Goal: Information Seeking & Learning: Learn about a topic

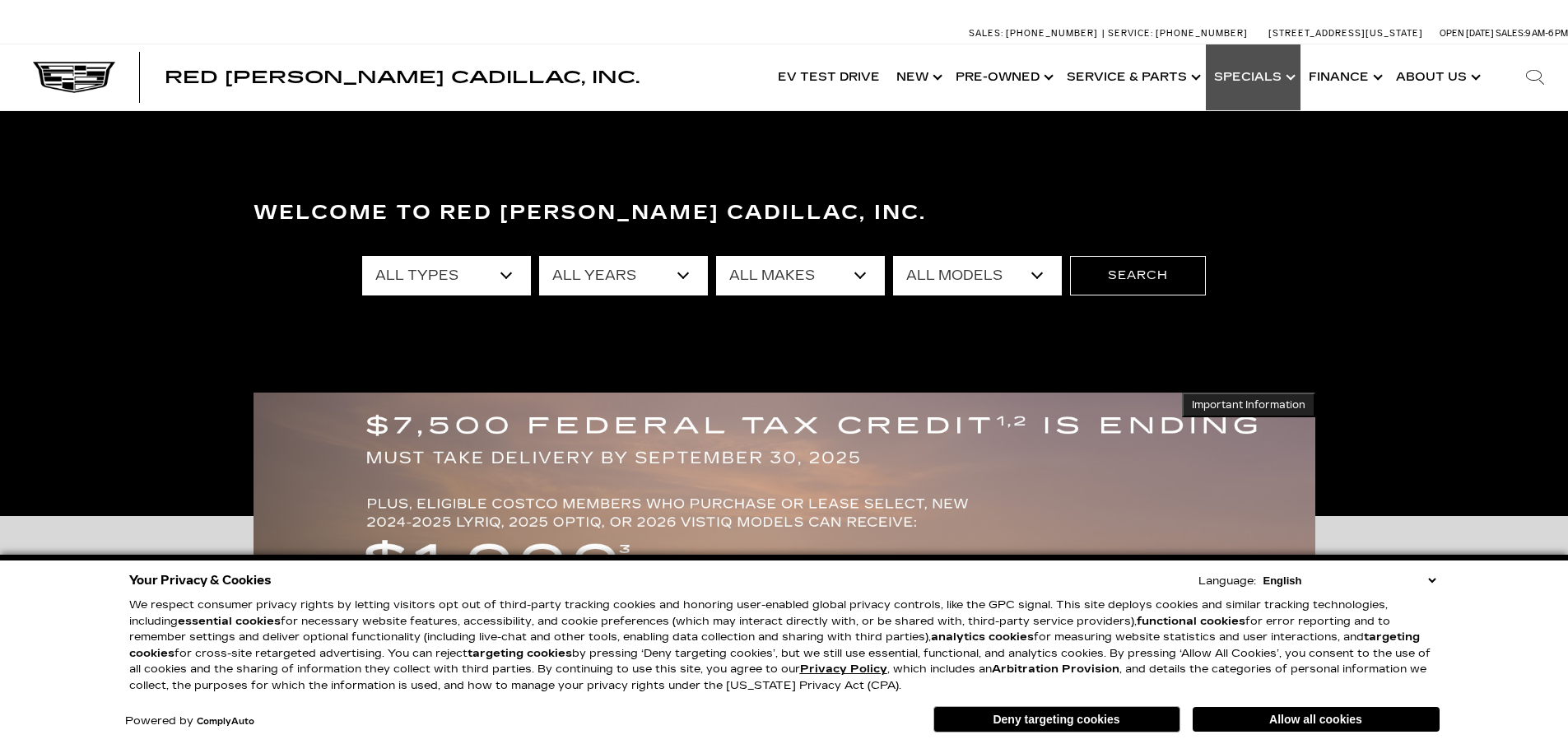
click at [1256, 76] on link "Show Specials" at bounding box center [1252, 77] width 95 height 66
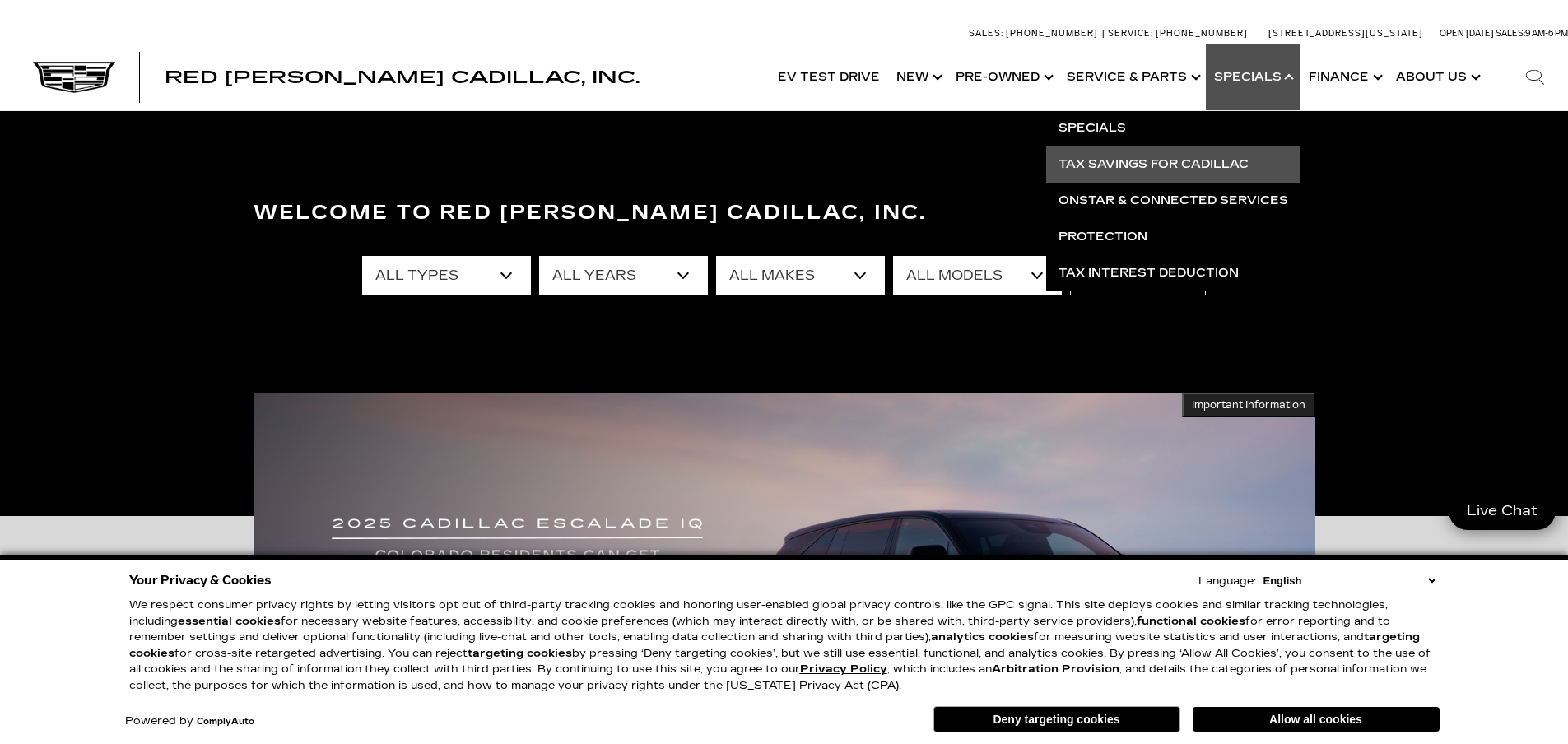
click at [1155, 163] on link "Tax Savings for Cadillac" at bounding box center [1173, 164] width 254 height 36
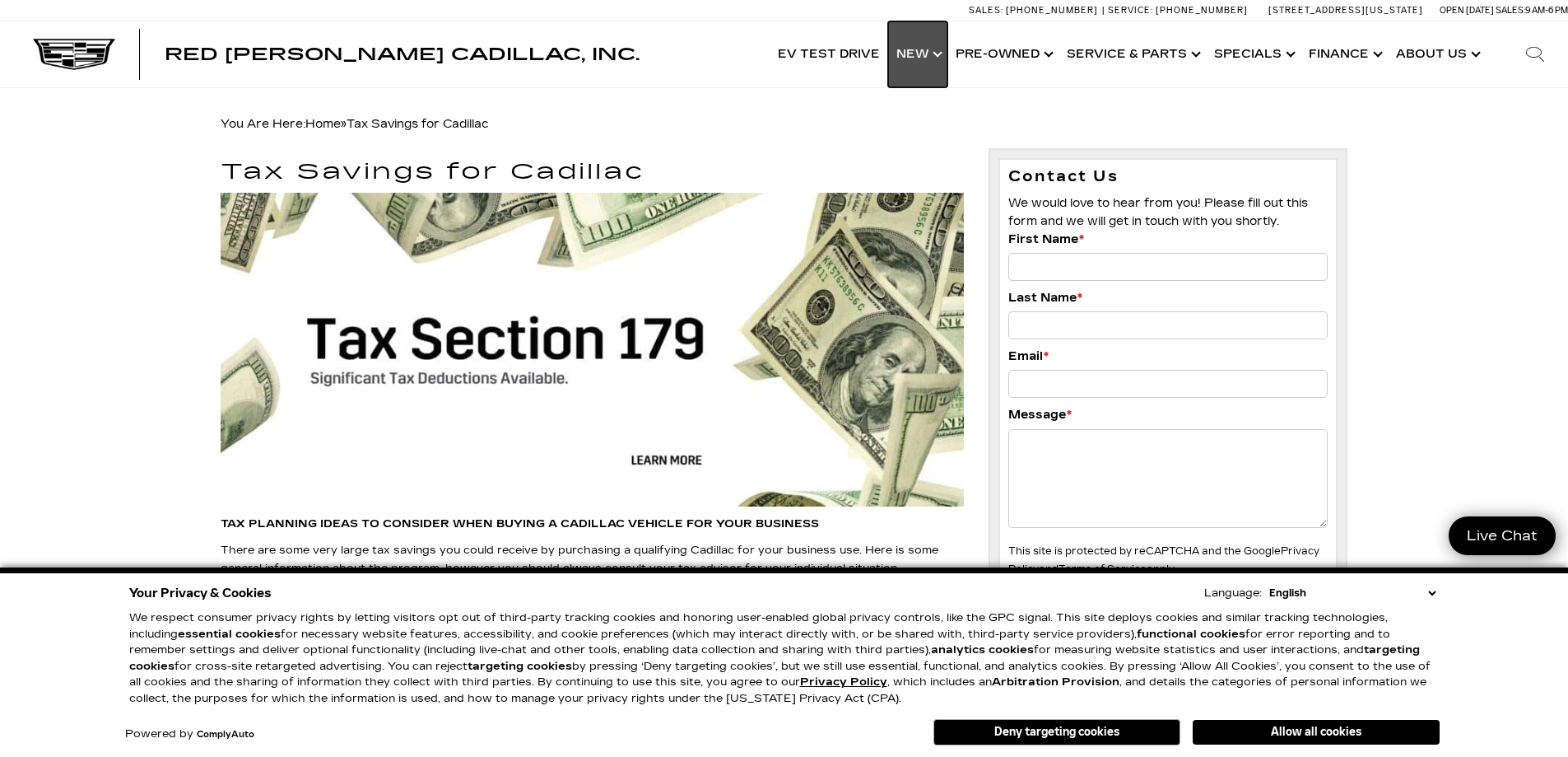
click at [946, 53] on link "Show New" at bounding box center [917, 54] width 59 height 66
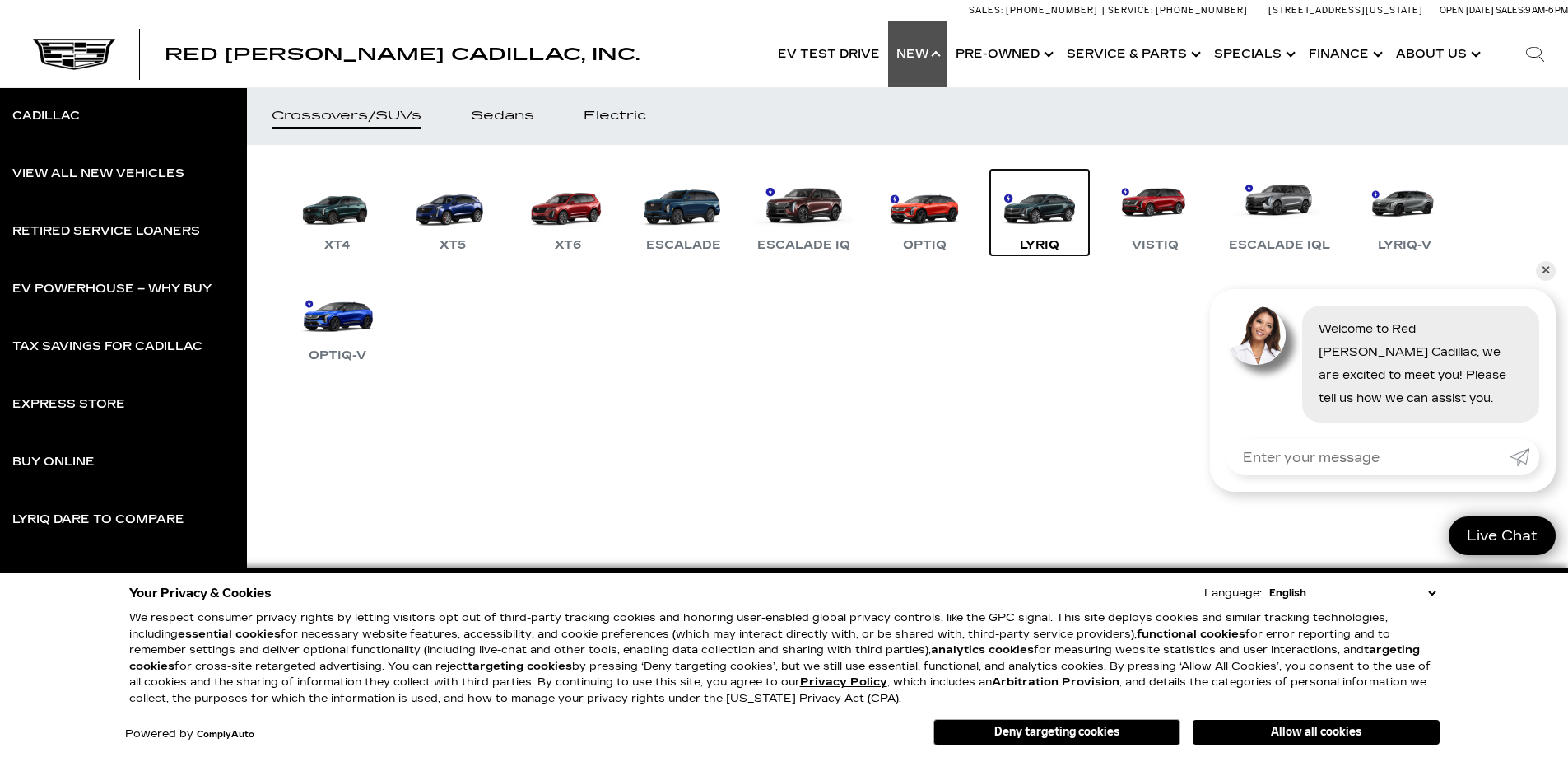
click at [1041, 222] on link "LYRIQ" at bounding box center [1039, 212] width 98 height 86
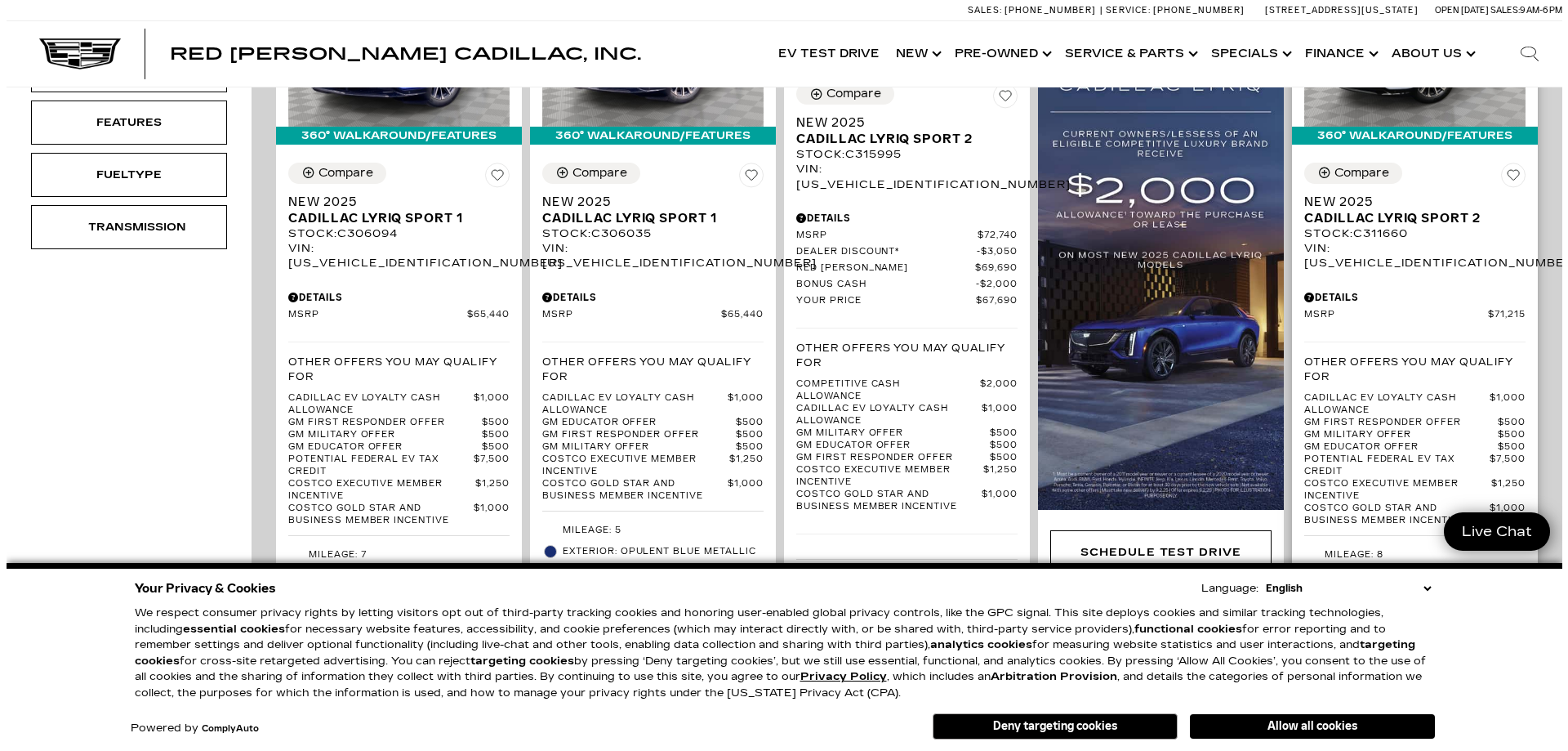
scroll to position [490, 0]
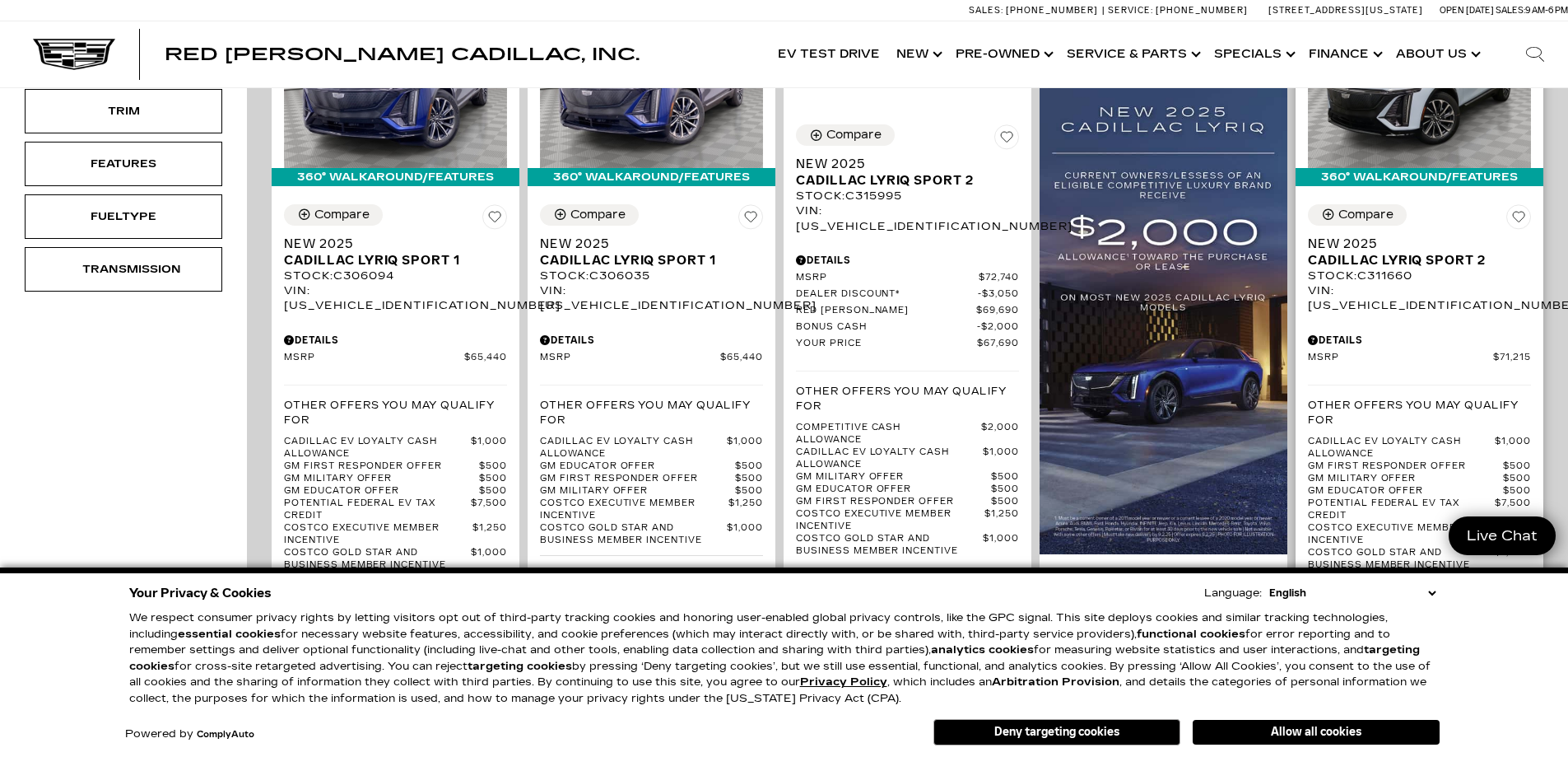
click at [1318, 335] on icon "Pricing Details - New 2025 Cadillac LYRIQ Sport 2" at bounding box center [1313, 340] width 10 height 10
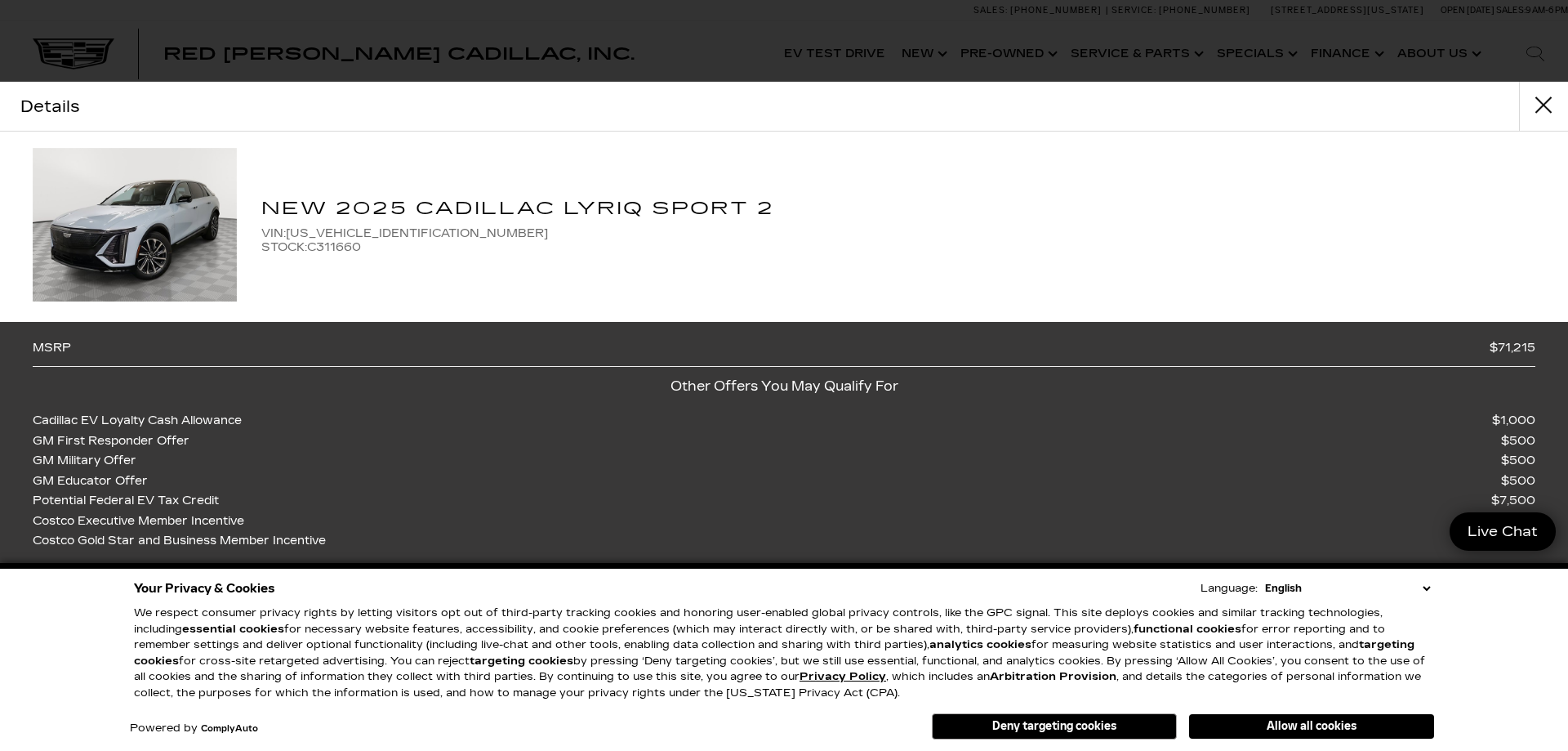
scroll to position [0, 0]
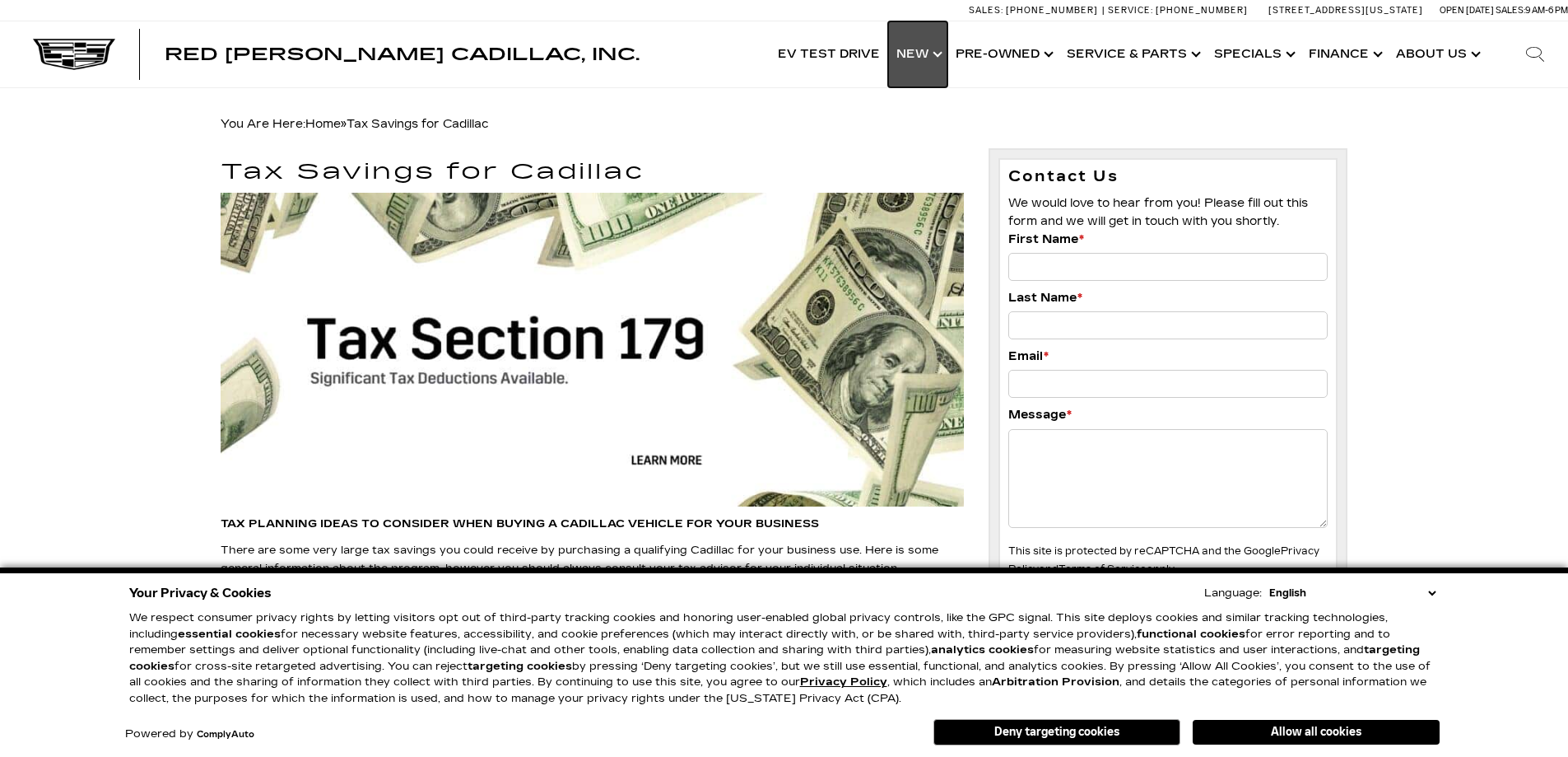
click at [920, 56] on link "Show New" at bounding box center [917, 54] width 59 height 66
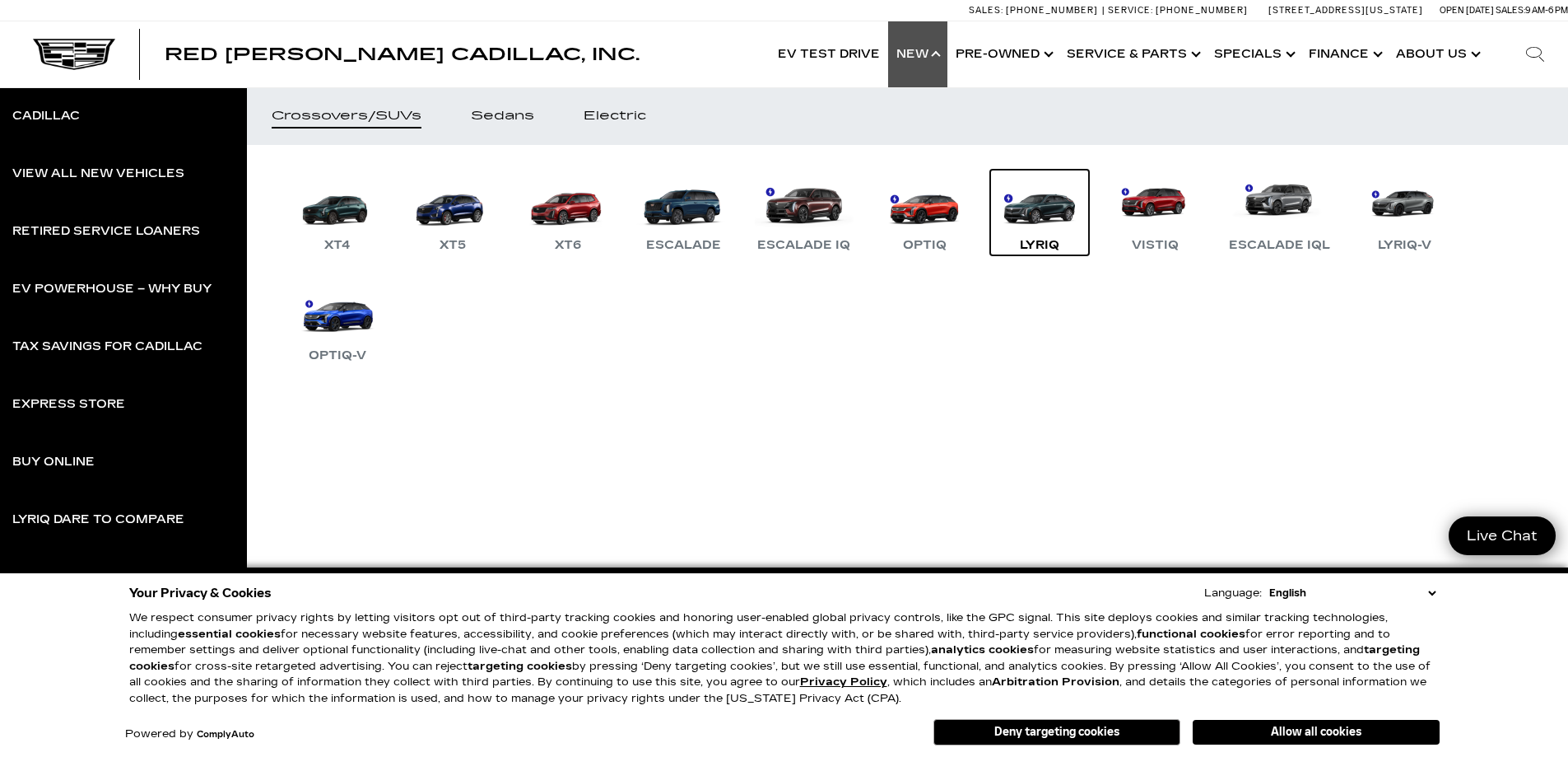
click at [1032, 220] on link "LYRIQ" at bounding box center [1039, 212] width 98 height 86
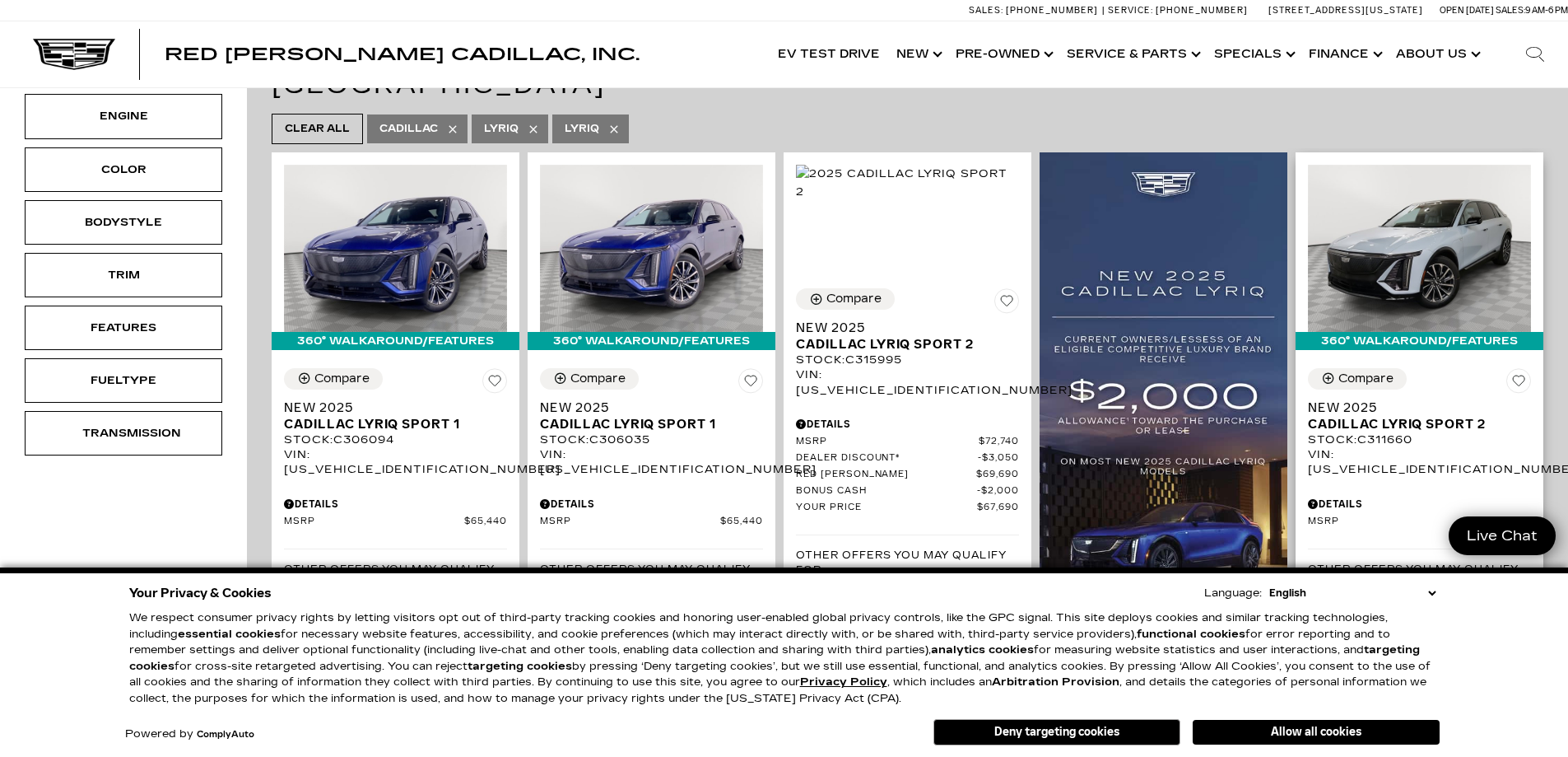
scroll to position [330, 0]
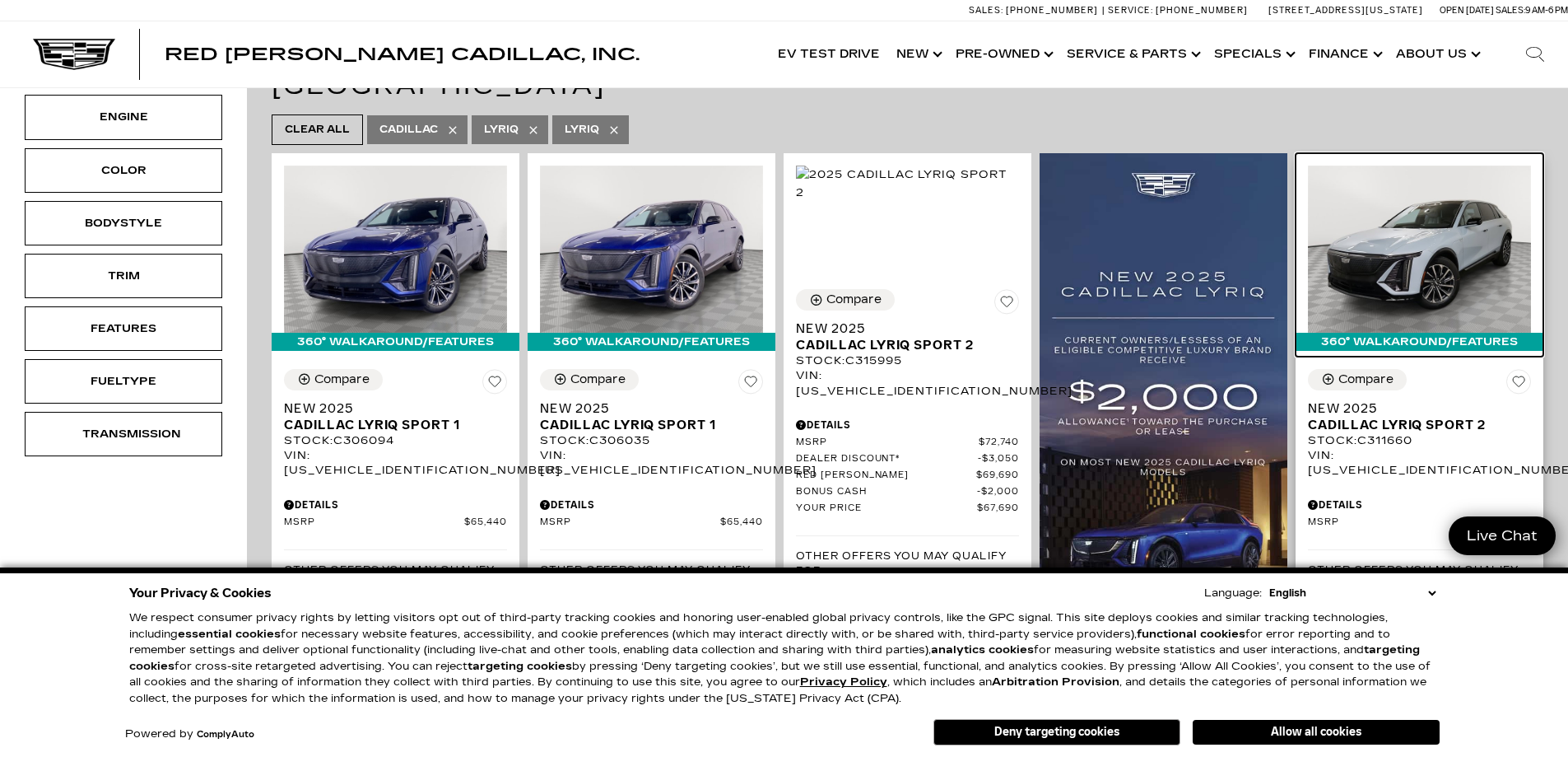
click at [1422, 217] on img at bounding box center [1419, 248] width 223 height 167
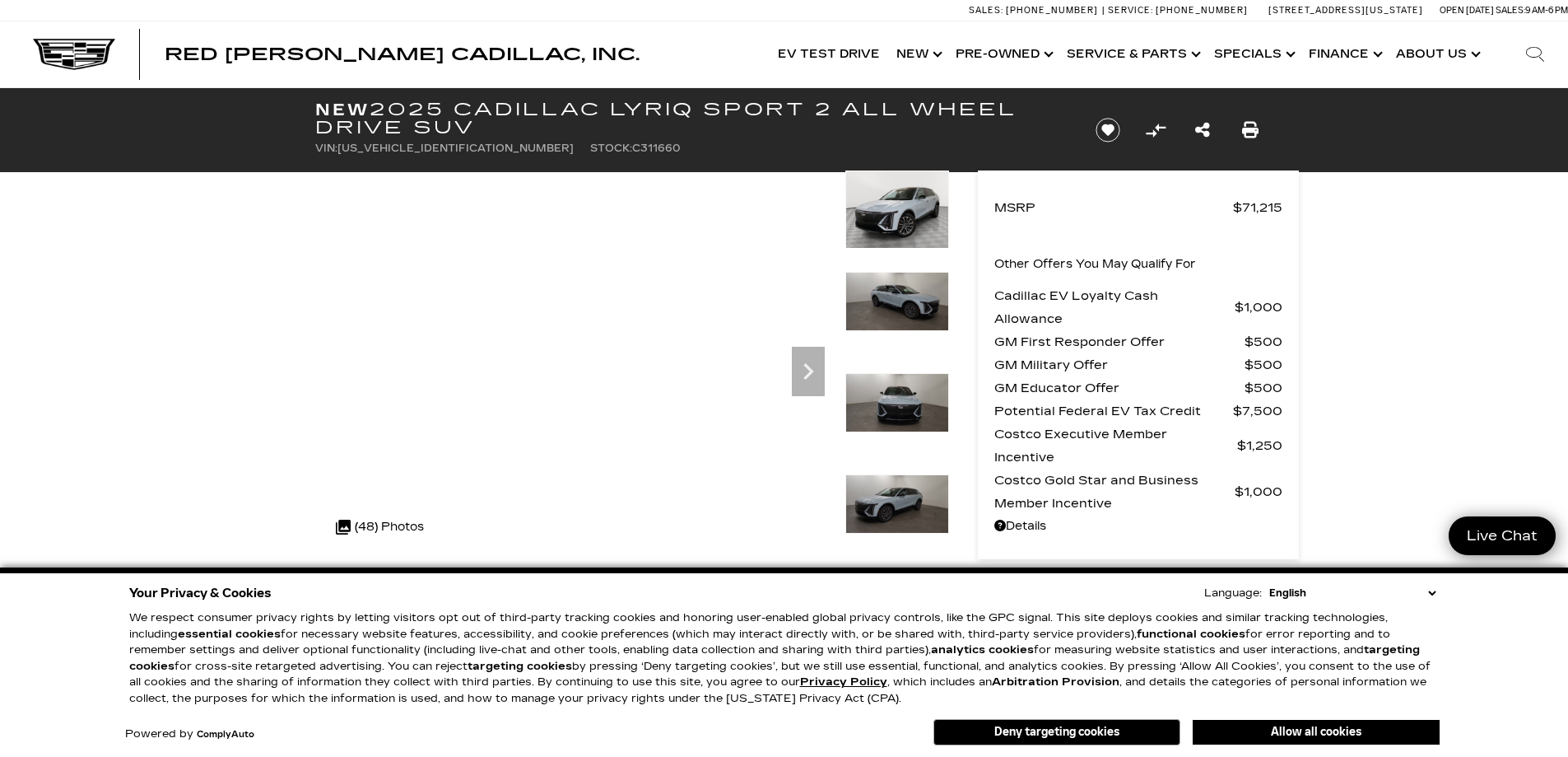
click at [896, 225] on img at bounding box center [896, 209] width 104 height 78
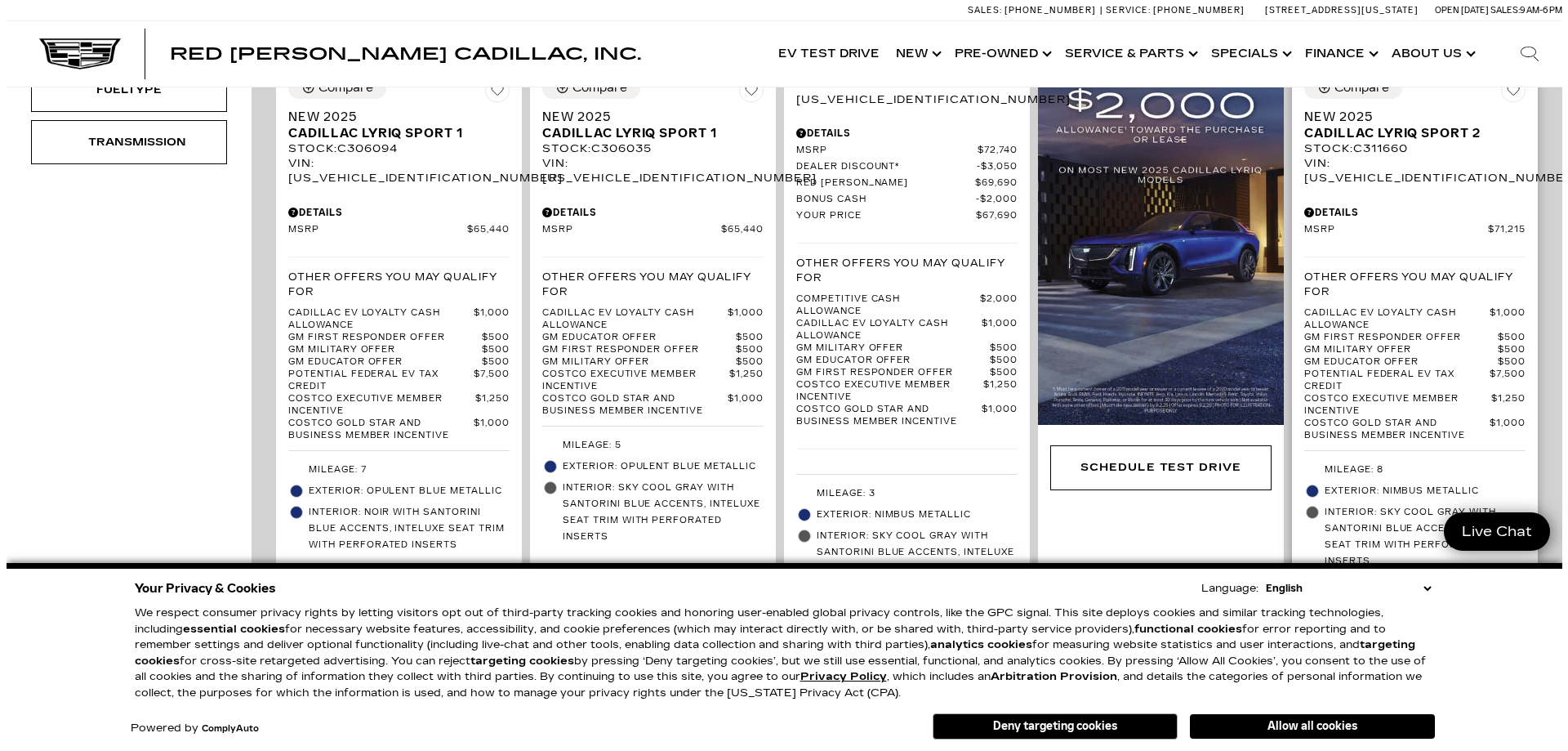
scroll to position [653, 0]
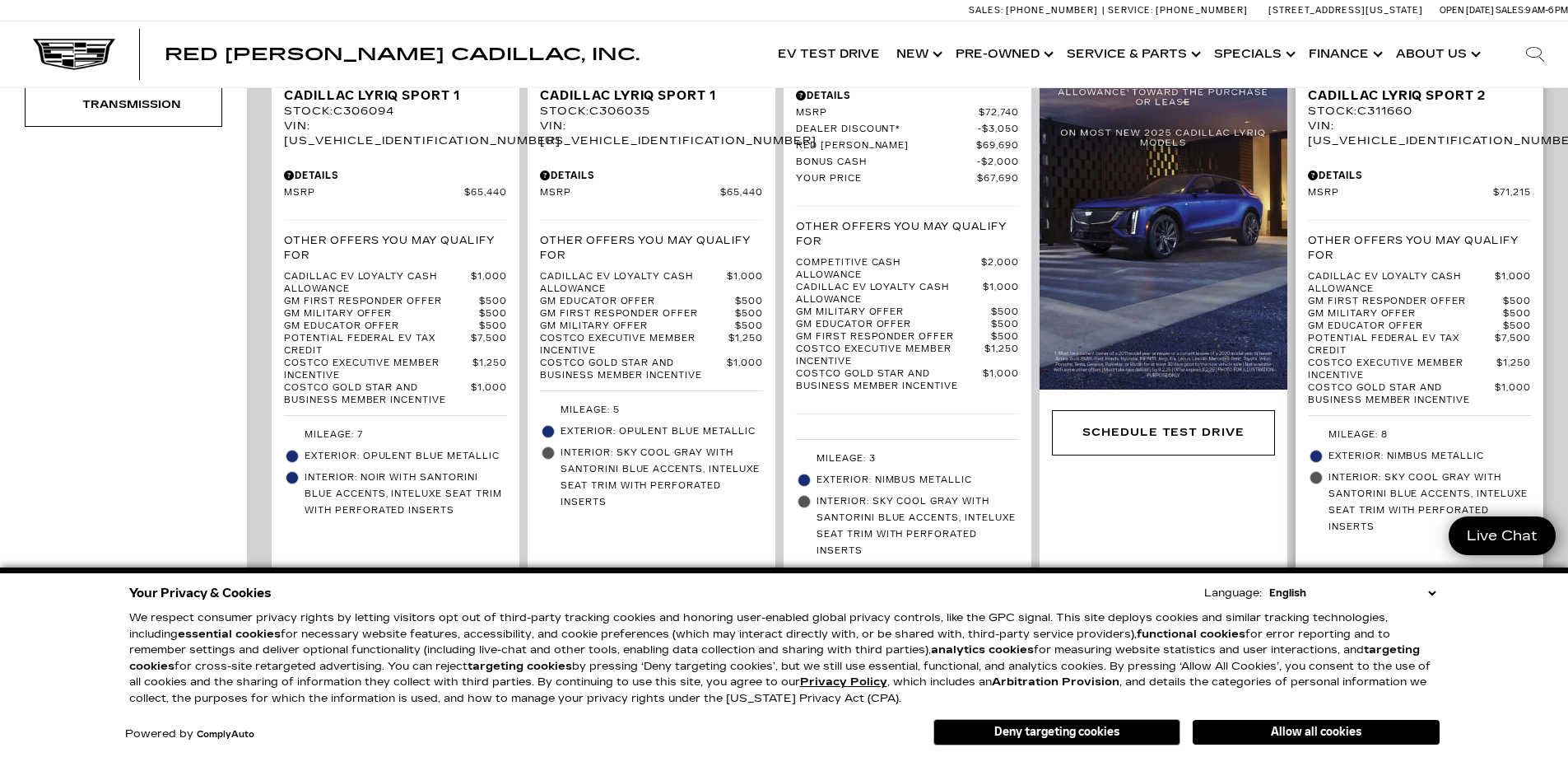
click at [1328, 168] on div "Details" at bounding box center [1419, 175] width 223 height 15
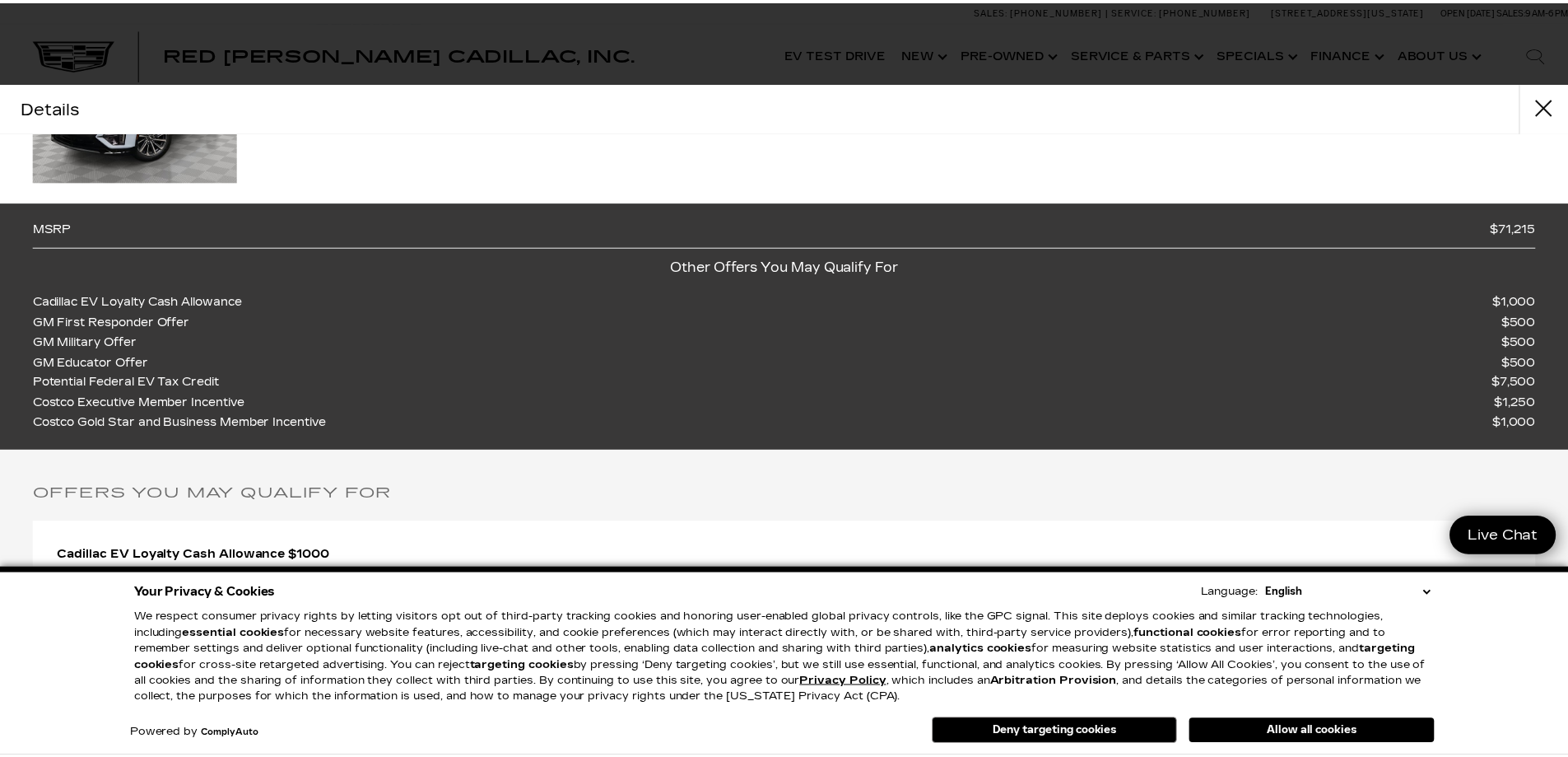
scroll to position [164, 0]
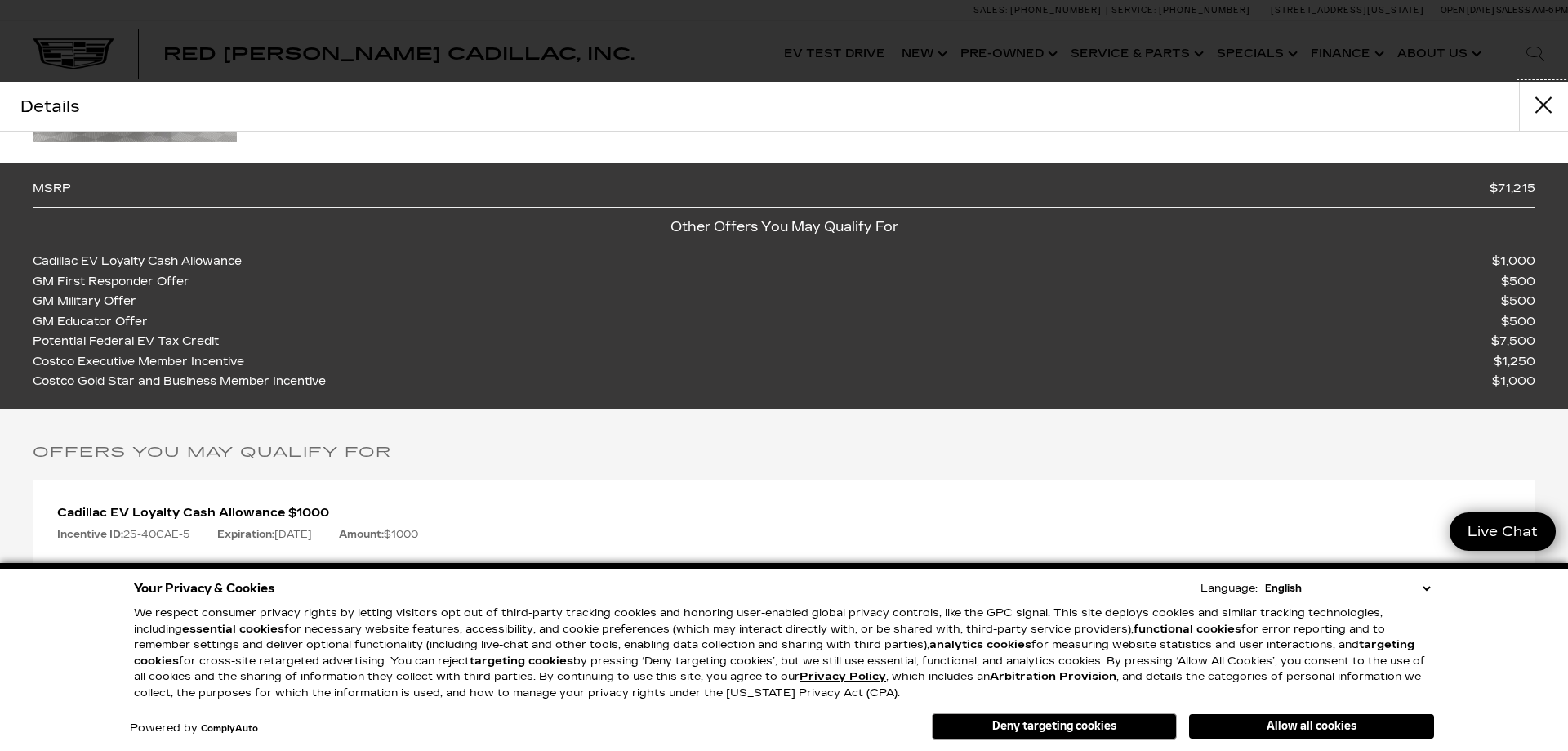
click at [1536, 102] on button "close" at bounding box center [1543, 106] width 49 height 49
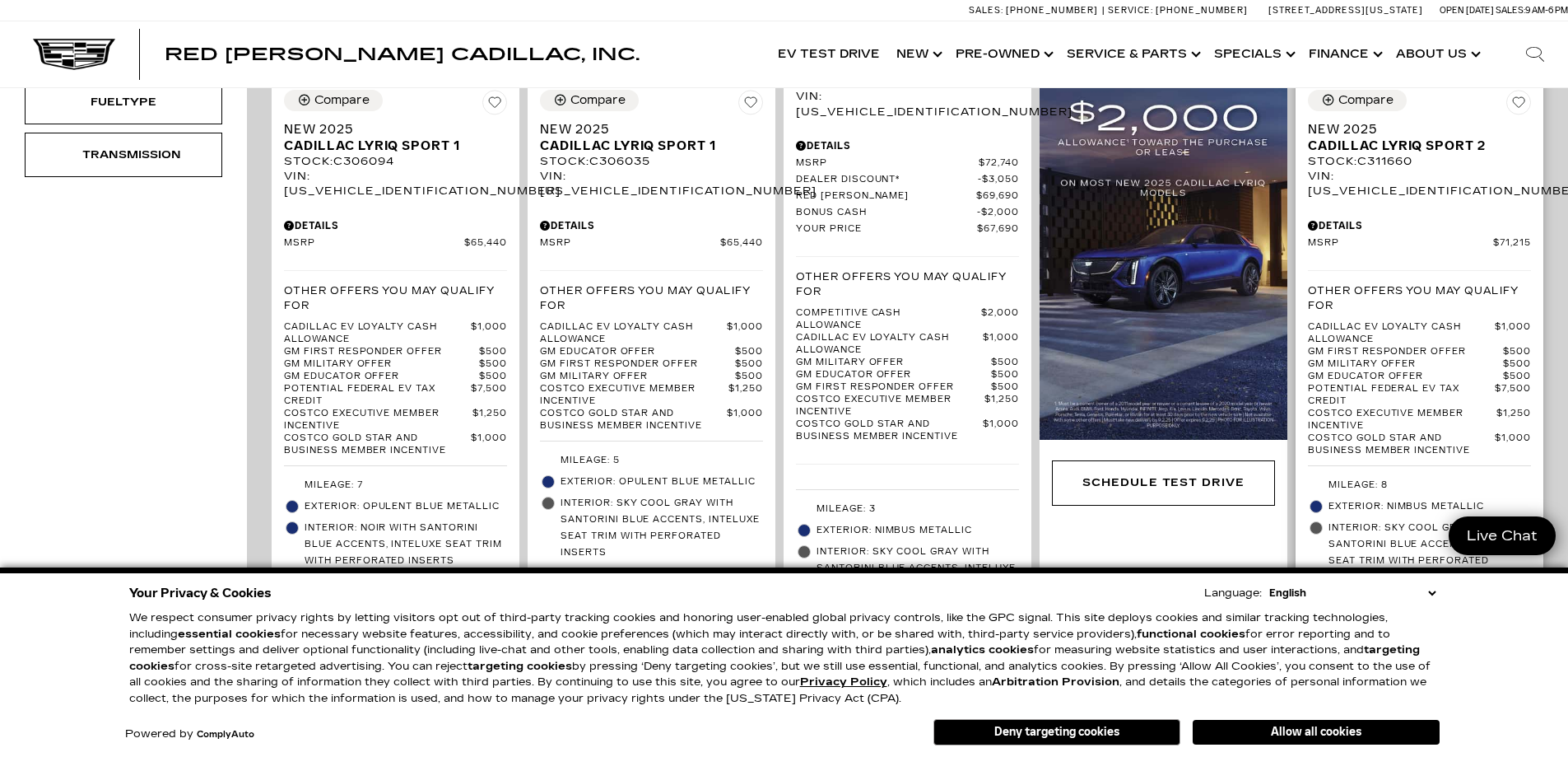
scroll to position [659, 0]
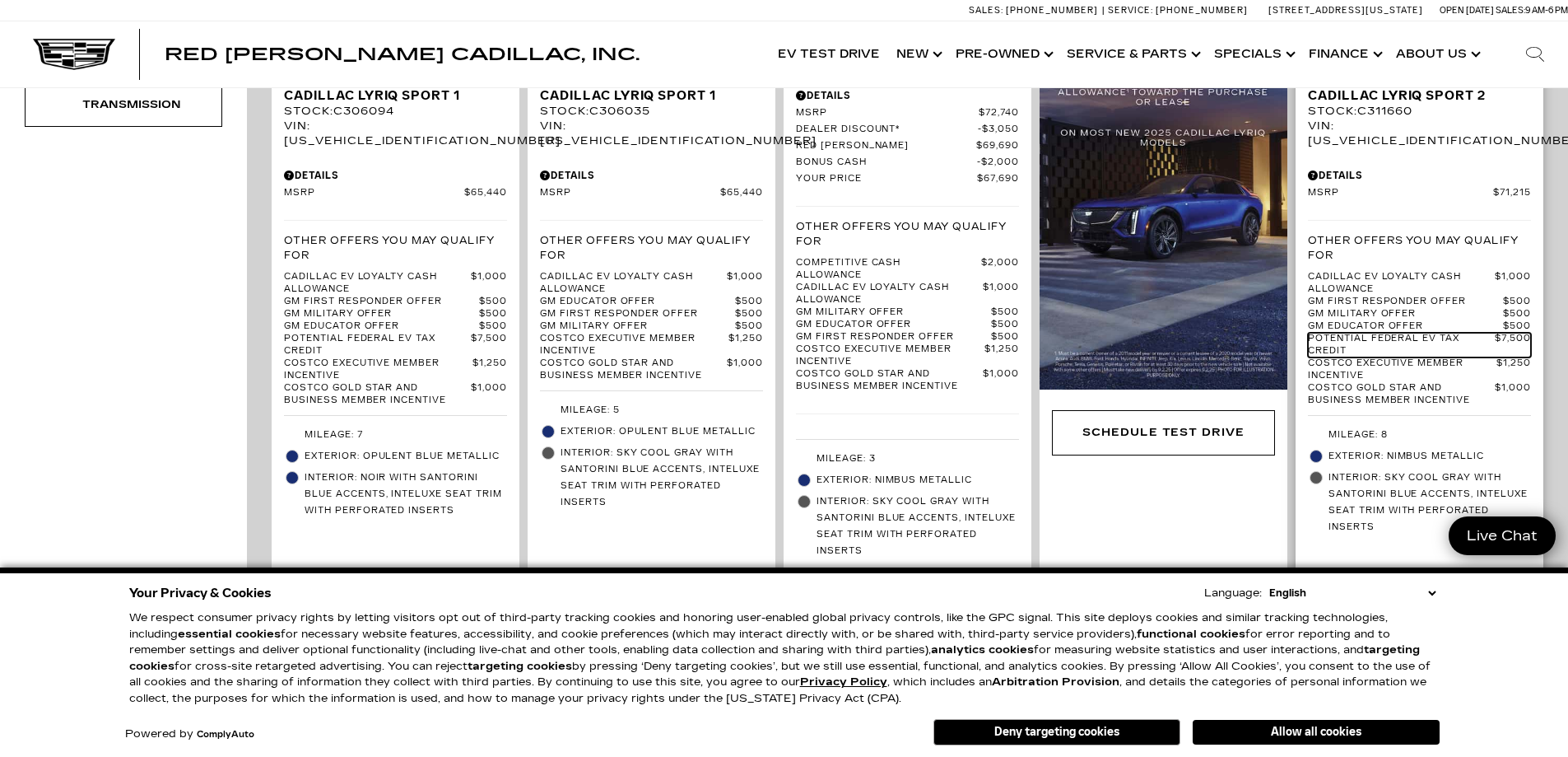
click at [1396, 332] on span "Potential Federal EV Tax Credit" at bounding box center [1401, 344] width 187 height 25
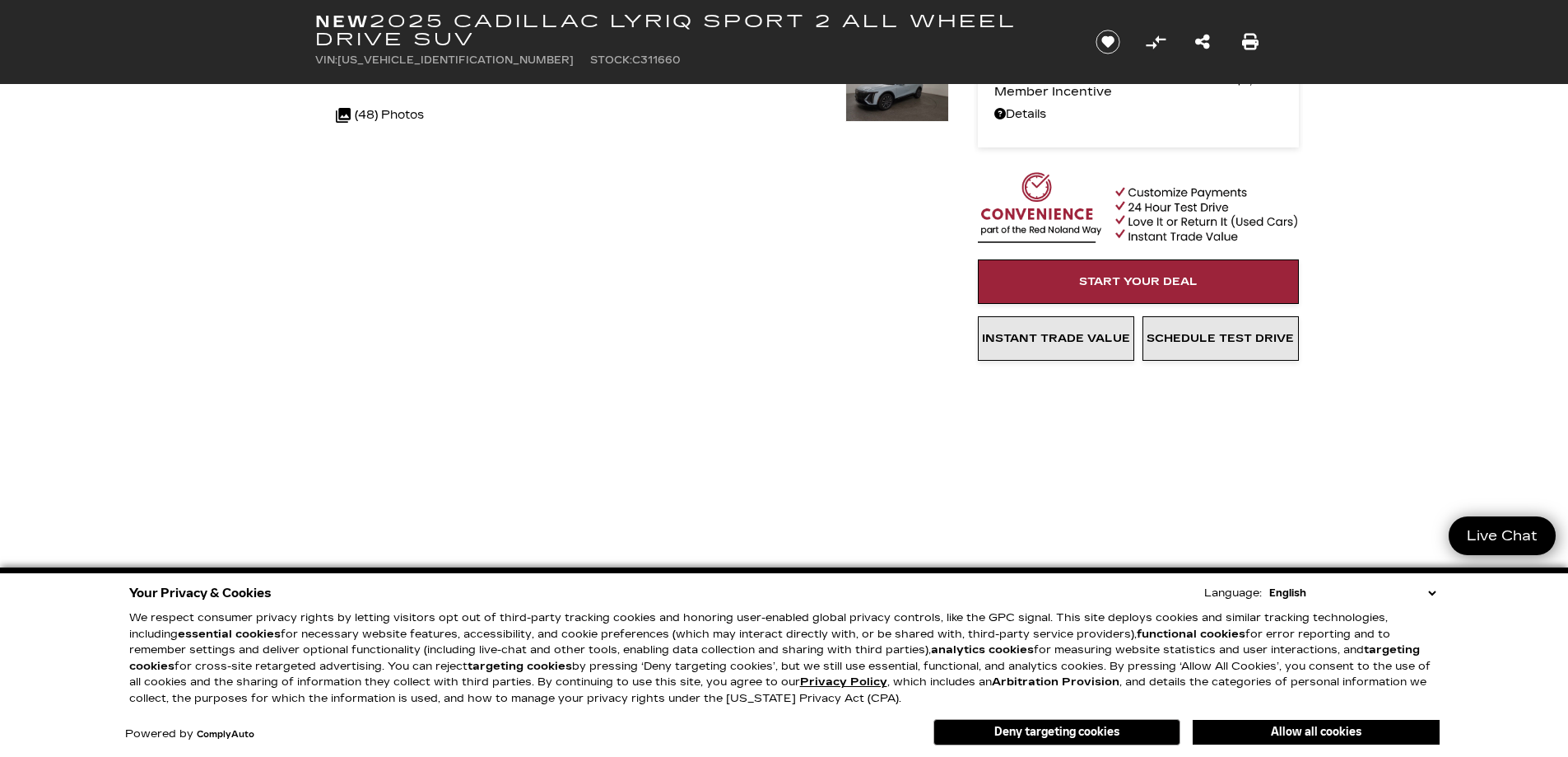
scroll to position [164, 0]
